Goal: Information Seeking & Learning: Learn about a topic

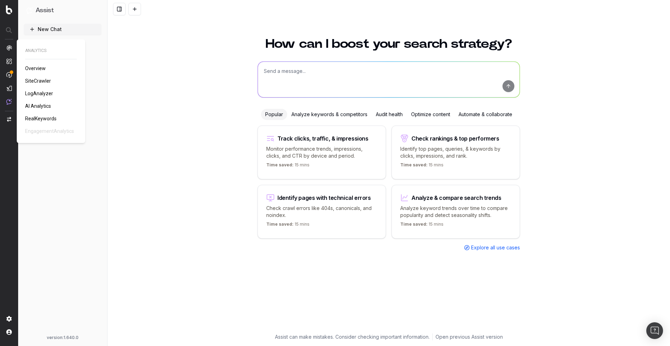
click at [43, 104] on span "AI Analytics" at bounding box center [38, 106] width 26 height 6
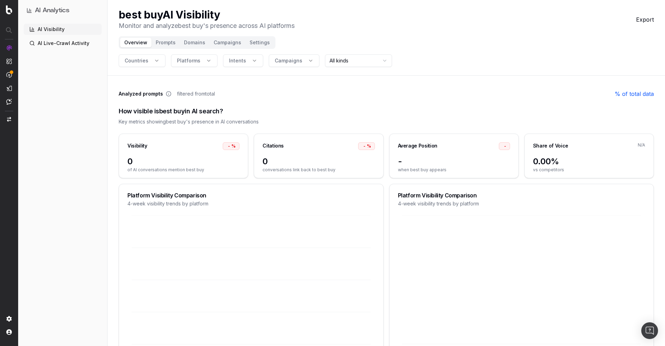
click at [171, 44] on button "Prompts" at bounding box center [165, 43] width 28 height 10
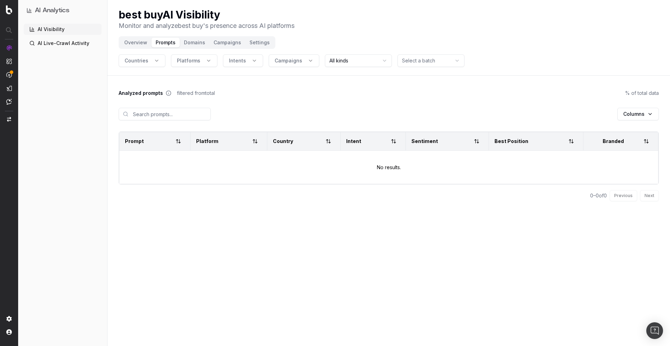
click at [276, 100] on div "Columns" at bounding box center [389, 114] width 540 height 35
click at [424, 61] on html "AI Analytics AI Visibility AI Live-Crawl Activity best buy AI Visibility Monito…" at bounding box center [335, 173] width 670 height 346
click at [424, 62] on html "AI Analytics AI Visibility AI Live-Crawl Activity best buy AI Visibility Monito…" at bounding box center [335, 173] width 670 height 346
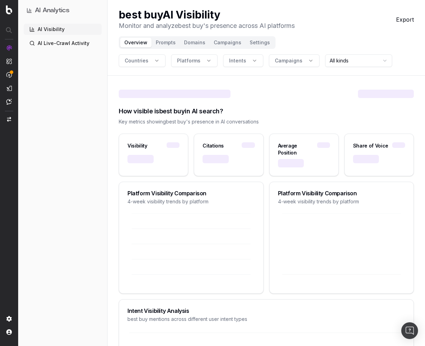
click at [288, 113] on div "How visible is best buy in AI search?" at bounding box center [266, 111] width 295 height 10
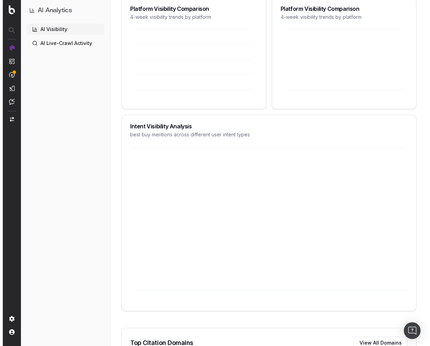
scroll to position [12, 0]
